Goal: Transaction & Acquisition: Obtain resource

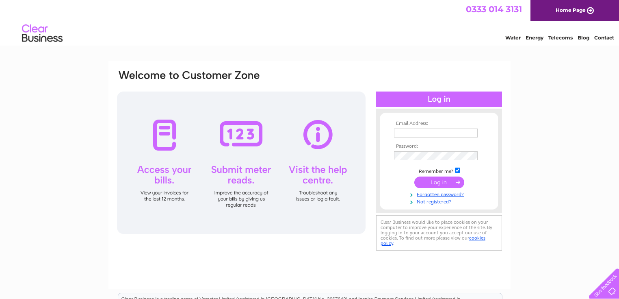
type input "jovssltd@gmail.com"
click at [446, 183] on input "submit" at bounding box center [439, 181] width 50 height 11
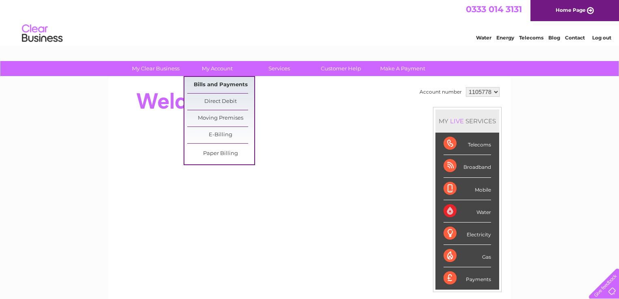
click at [210, 83] on link "Bills and Payments" at bounding box center [220, 85] width 67 height 16
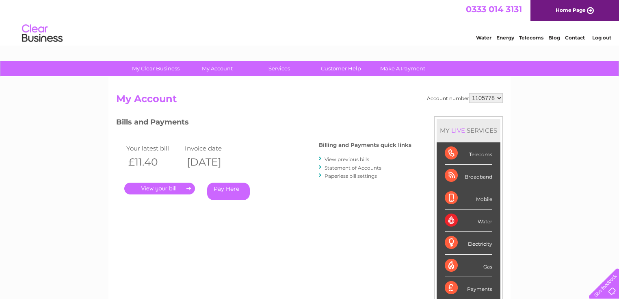
click at [351, 160] on link "View previous bills" at bounding box center [347, 159] width 45 height 6
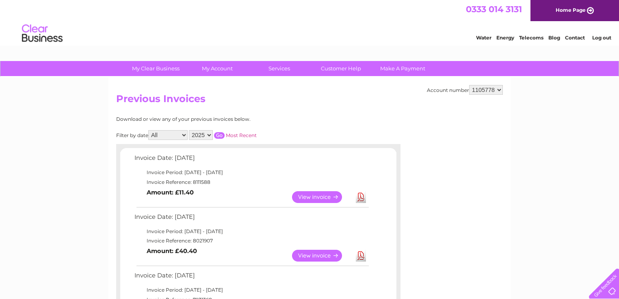
click at [174, 136] on select "All January February March April May June July August September October Novembe…" at bounding box center [167, 135] width 39 height 10
select select "8"
click at [149, 130] on select "All January February March April May June July August September October Novembe…" at bounding box center [167, 135] width 39 height 10
click at [219, 137] on input "button" at bounding box center [219, 135] width 11 height 6
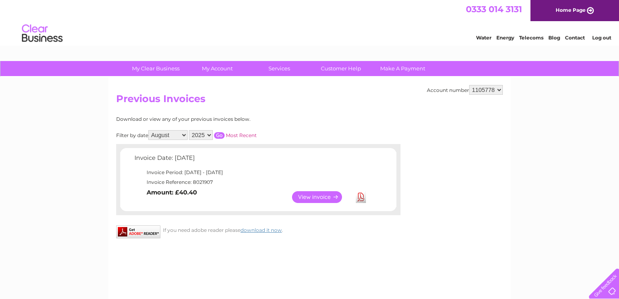
click at [307, 191] on link "View" at bounding box center [322, 197] width 60 height 12
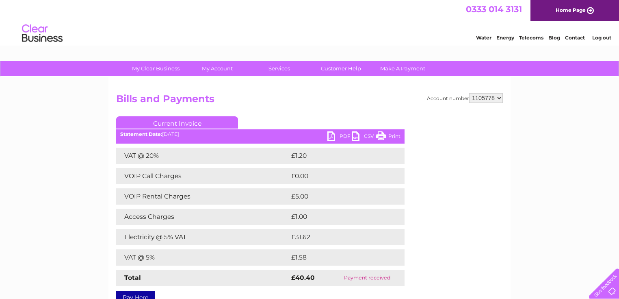
scroll to position [32, 0]
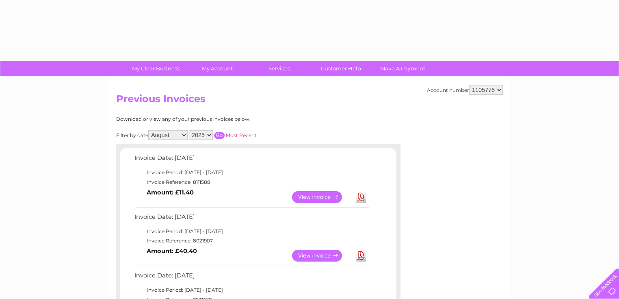
select select "8"
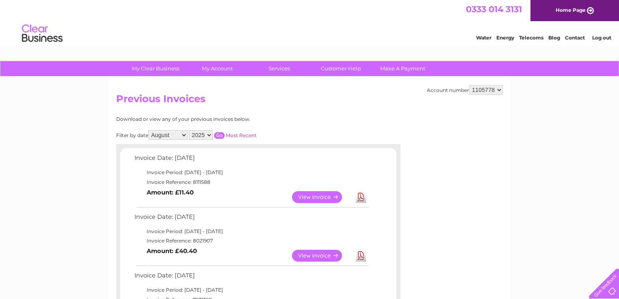
click at [160, 132] on select "All January February March April May June July August September October Novembe…" at bounding box center [167, 135] width 39 height 10
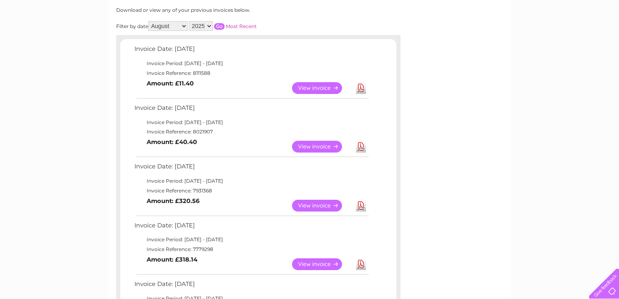
scroll to position [97, 0]
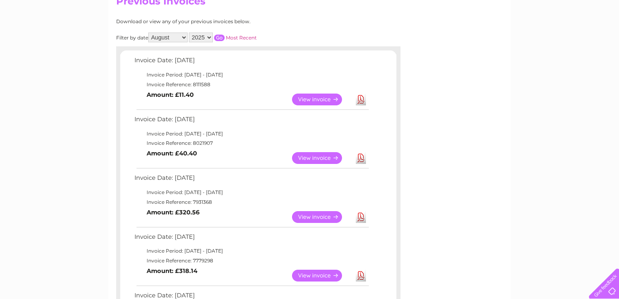
click at [333, 156] on link "View" at bounding box center [322, 158] width 60 height 12
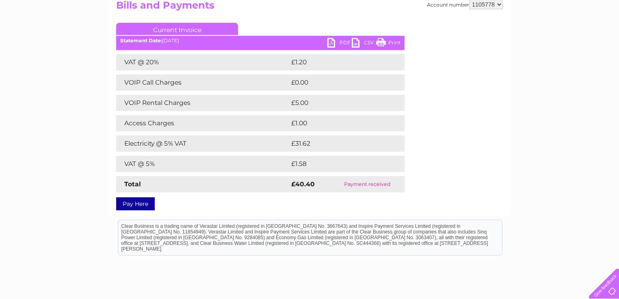
scroll to position [97, 0]
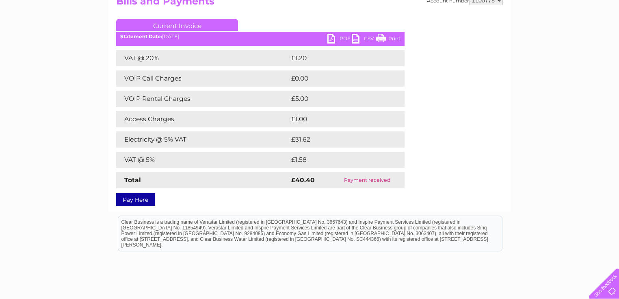
click at [338, 41] on link "PDF" at bounding box center [339, 40] width 24 height 12
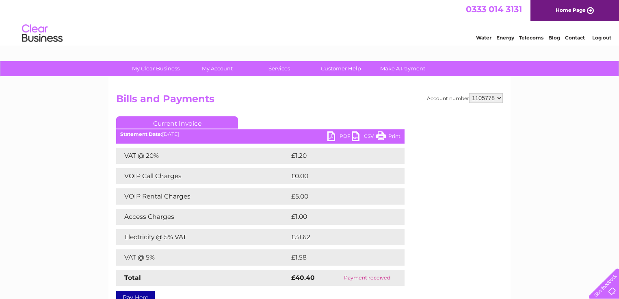
scroll to position [0, 0]
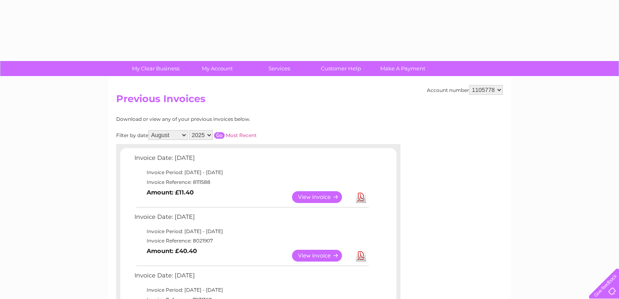
select select "8"
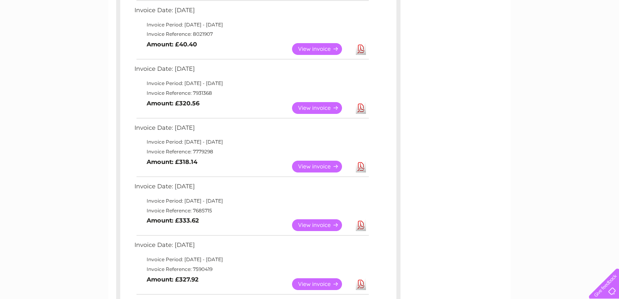
scroll to position [195, 0]
